Goal: Learn about a topic

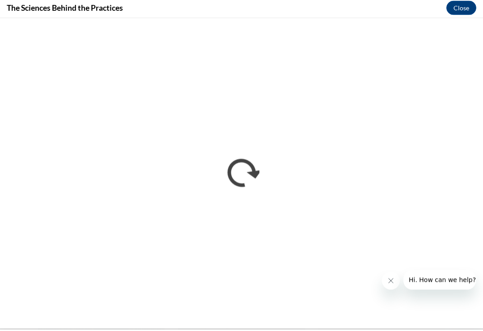
scroll to position [298, 0]
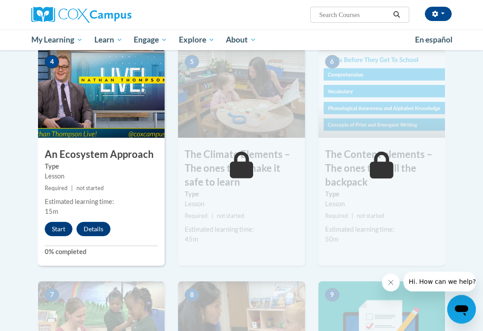
scroll to position [494, 0]
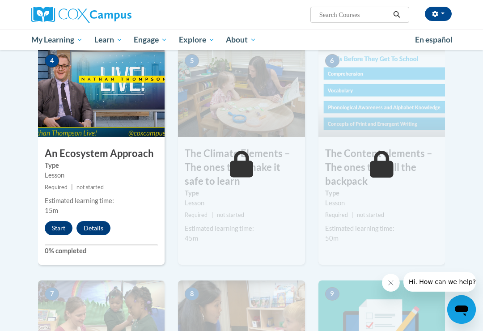
click at [56, 226] on button "Start" at bounding box center [59, 228] width 28 height 14
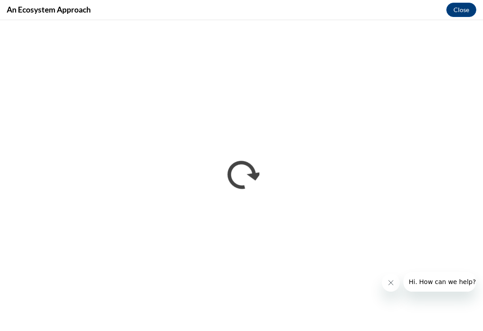
scroll to position [506, 0]
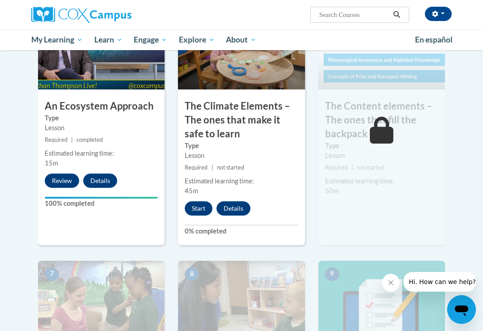
scroll to position [545, 0]
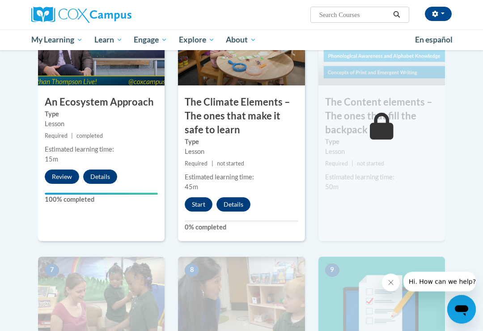
click at [197, 198] on button "Start" at bounding box center [199, 205] width 28 height 14
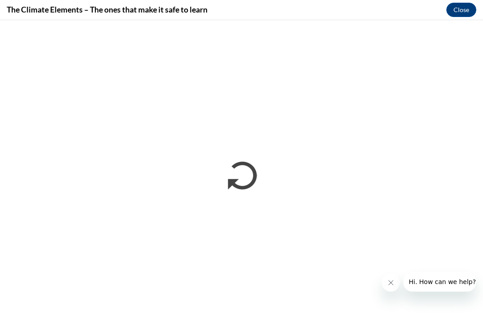
scroll to position [0, 0]
